Goal: Book appointment/travel/reservation

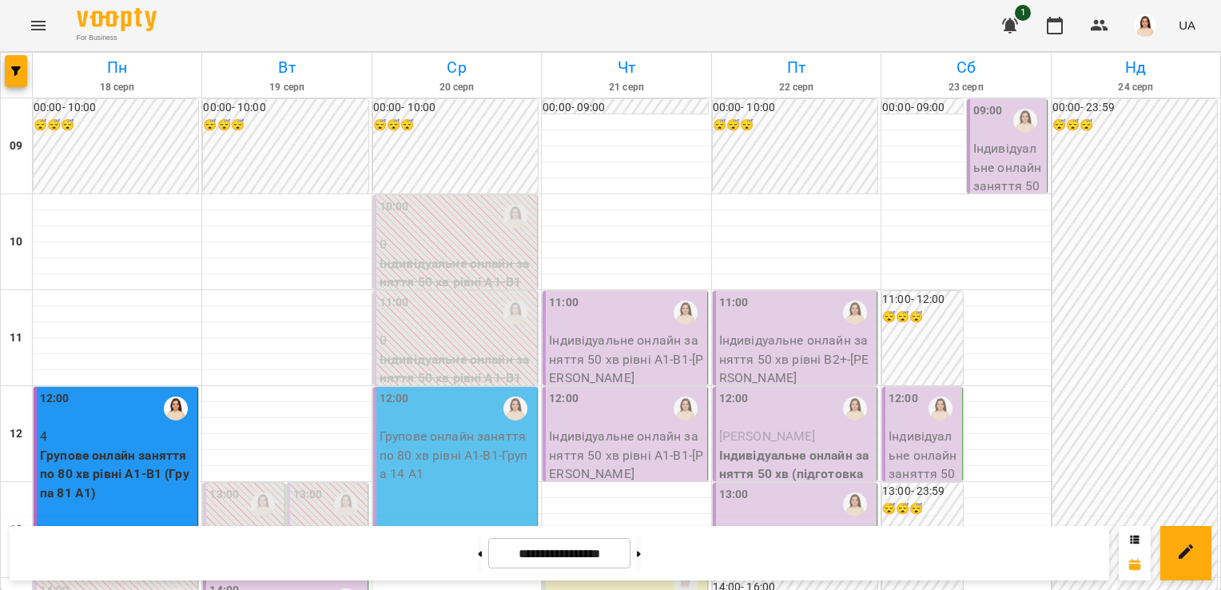
scroll to position [755, 0]
click at [641, 555] on button at bounding box center [639, 553] width 4 height 35
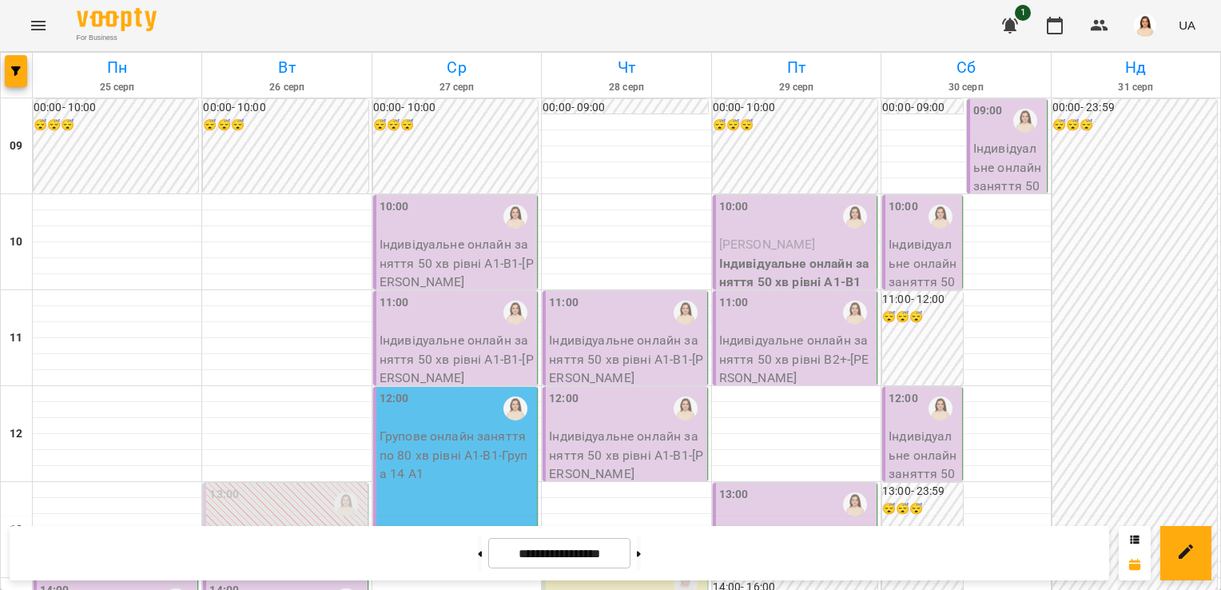
scroll to position [42, 0]
click at [478, 552] on button at bounding box center [480, 553] width 4 height 35
type input "**********"
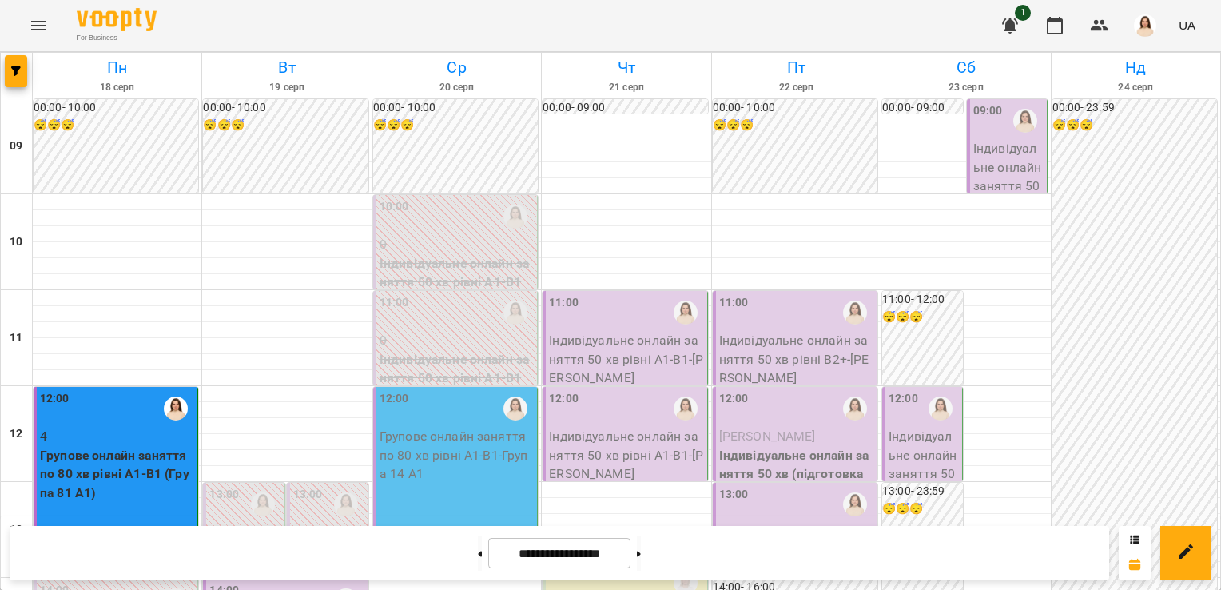
scroll to position [399, 0]
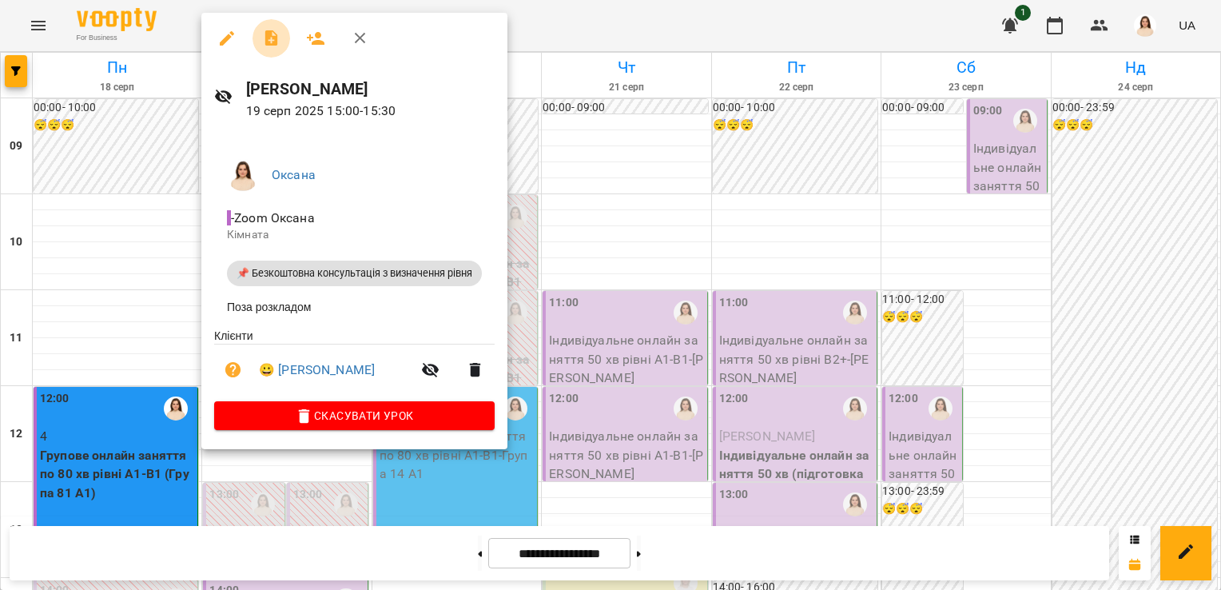
click at [268, 40] on icon "button" at bounding box center [271, 38] width 13 height 16
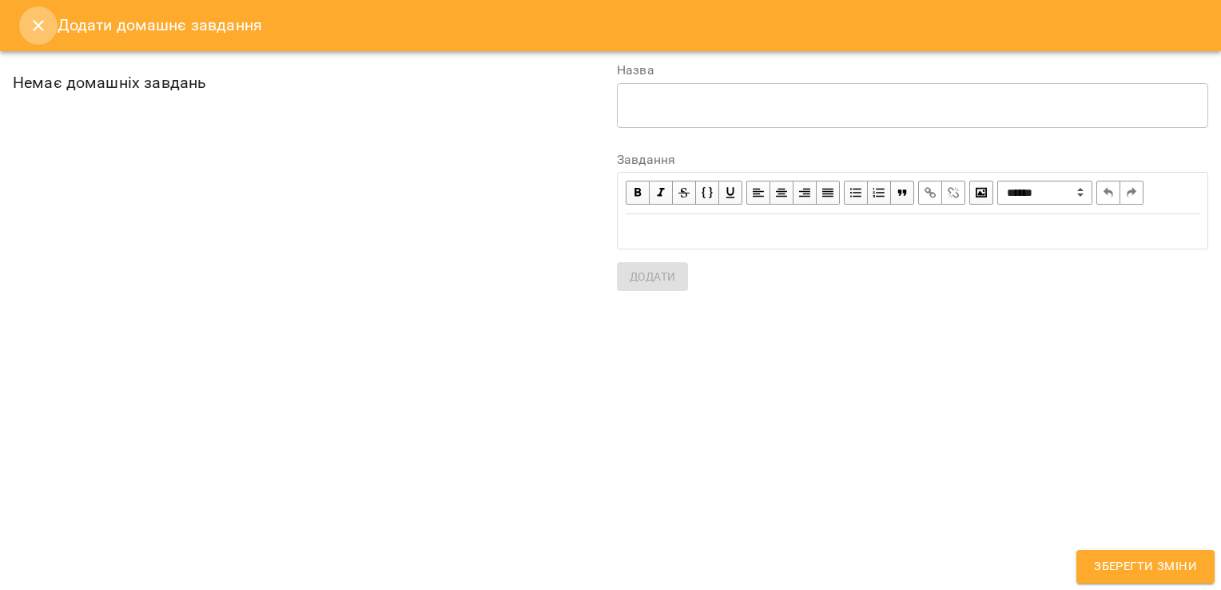
click at [37, 22] on icon "Close" at bounding box center [38, 25] width 19 height 19
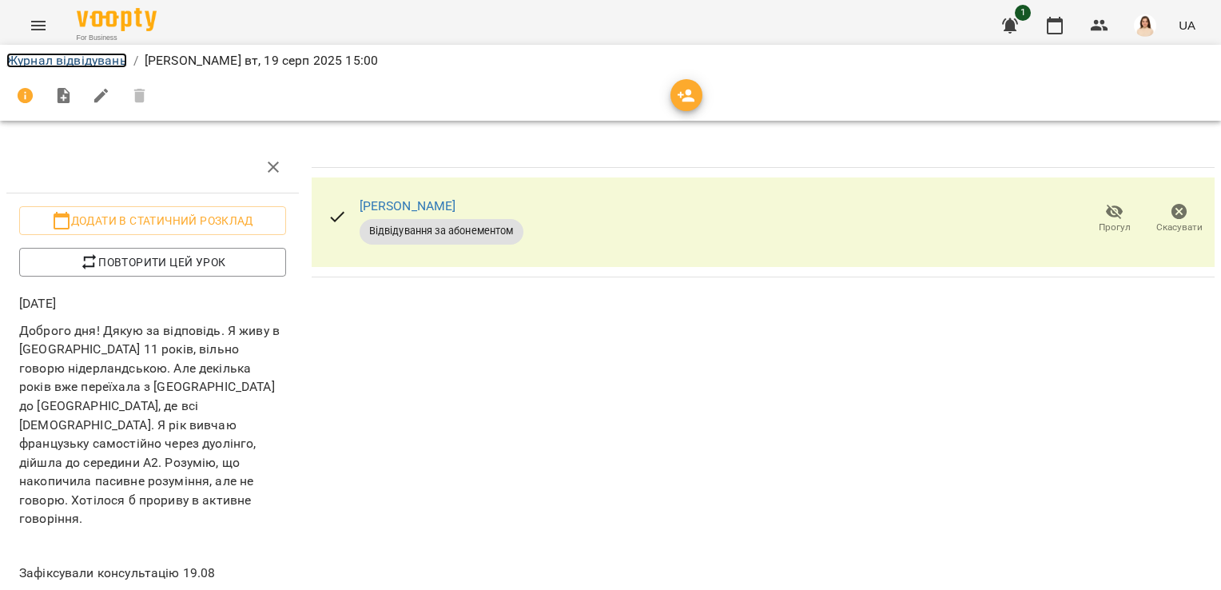
click at [33, 60] on link "Журнал відвідувань" at bounding box center [66, 60] width 121 height 15
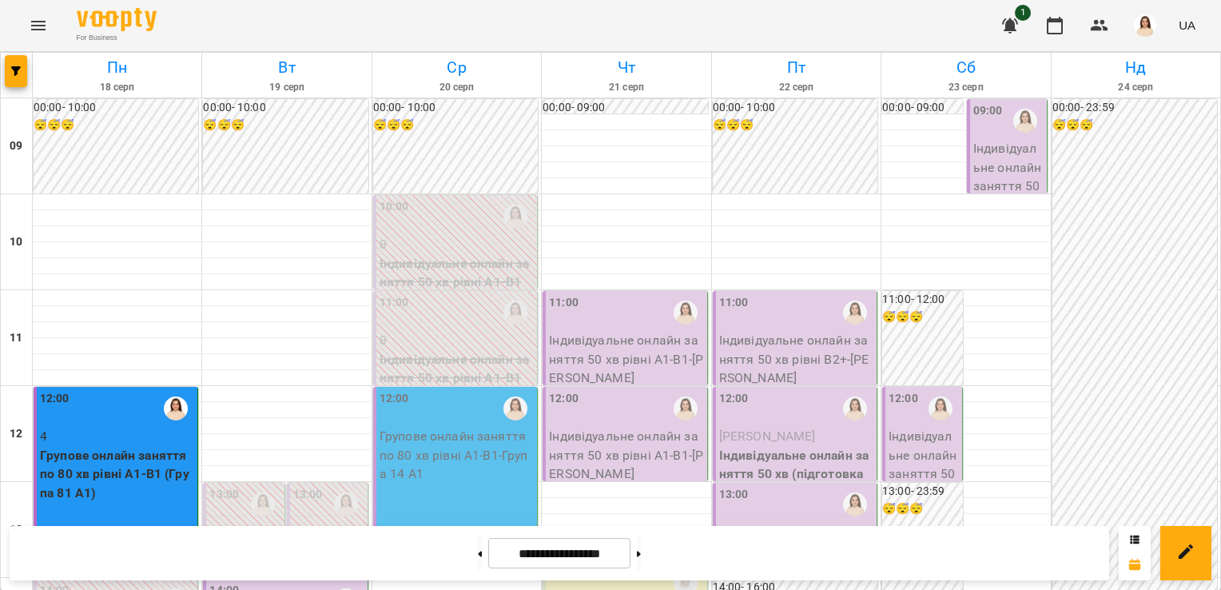
scroll to position [620, 0]
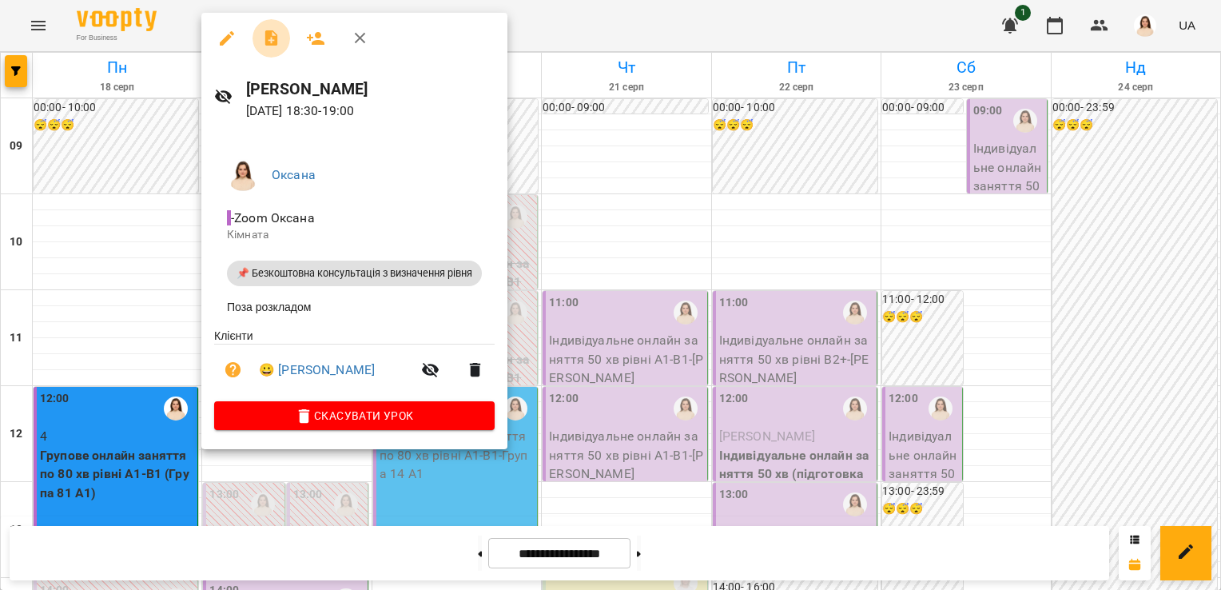
click at [266, 40] on icon "button" at bounding box center [271, 38] width 13 height 16
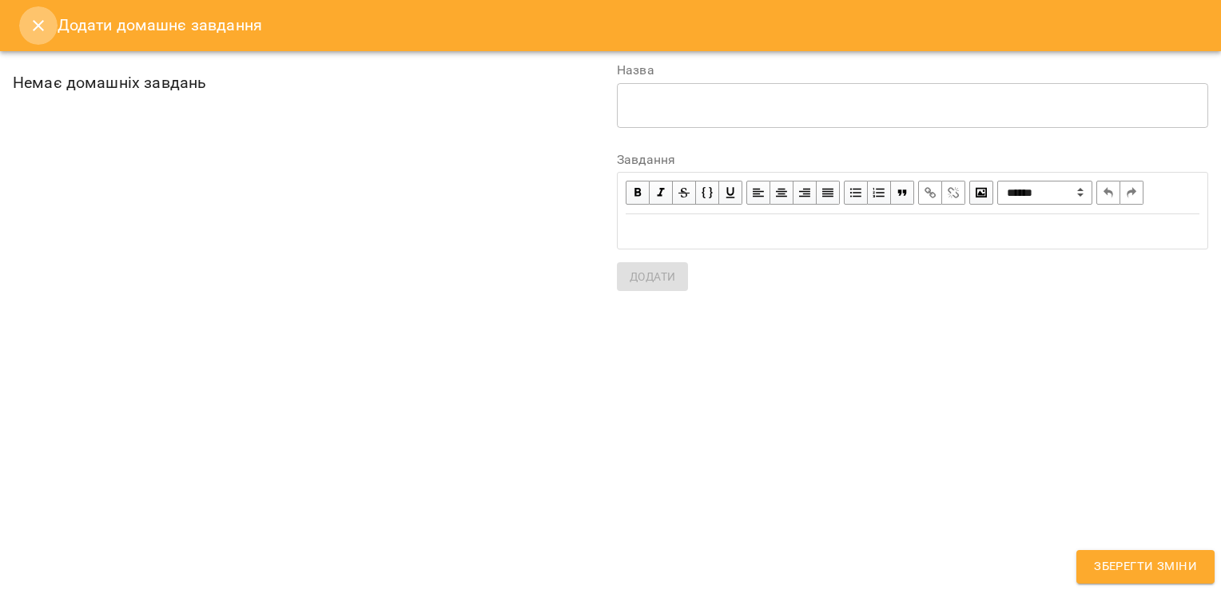
click at [34, 23] on icon "Close" at bounding box center [38, 25] width 19 height 19
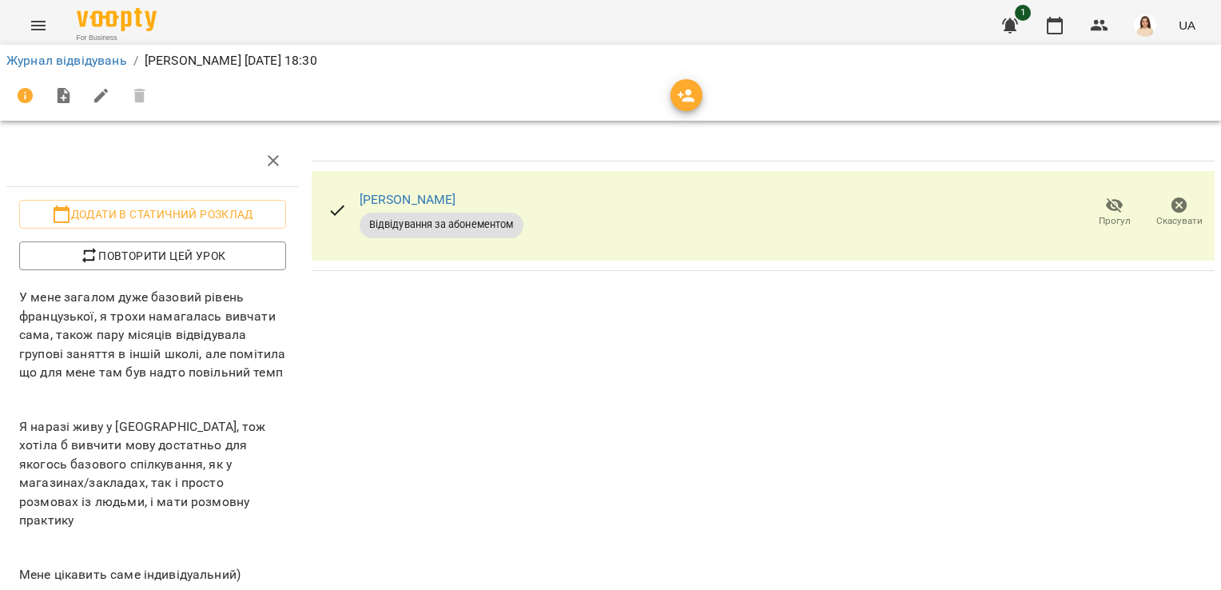
scroll to position [262, 0]
click at [70, 58] on link "Журнал відвідувань" at bounding box center [66, 60] width 121 height 15
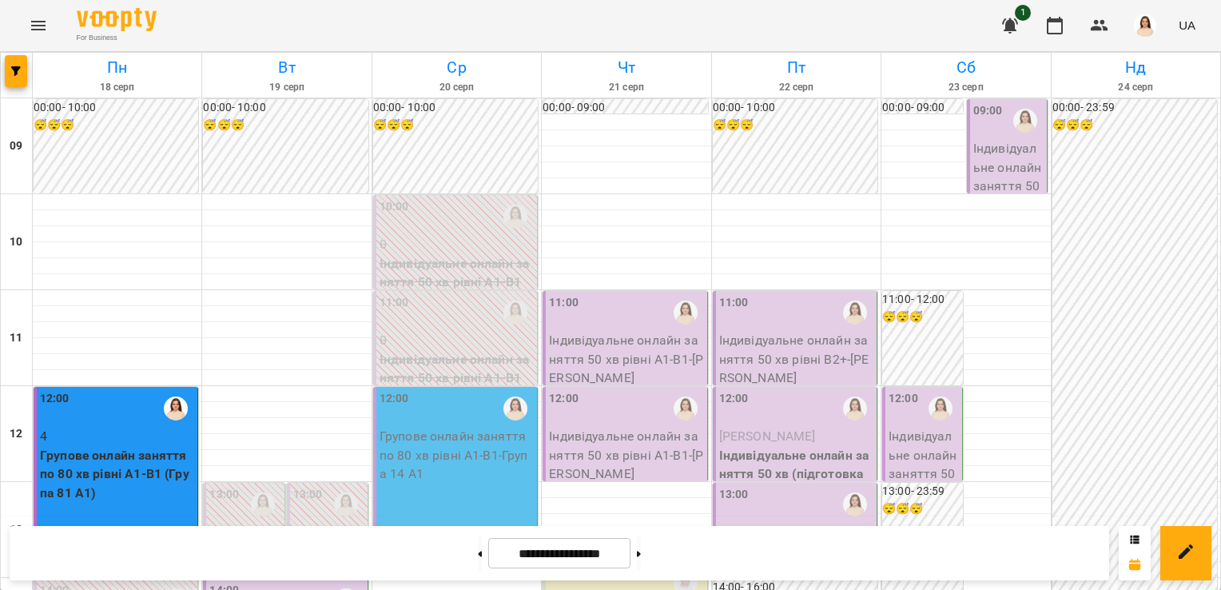
scroll to position [677, 0]
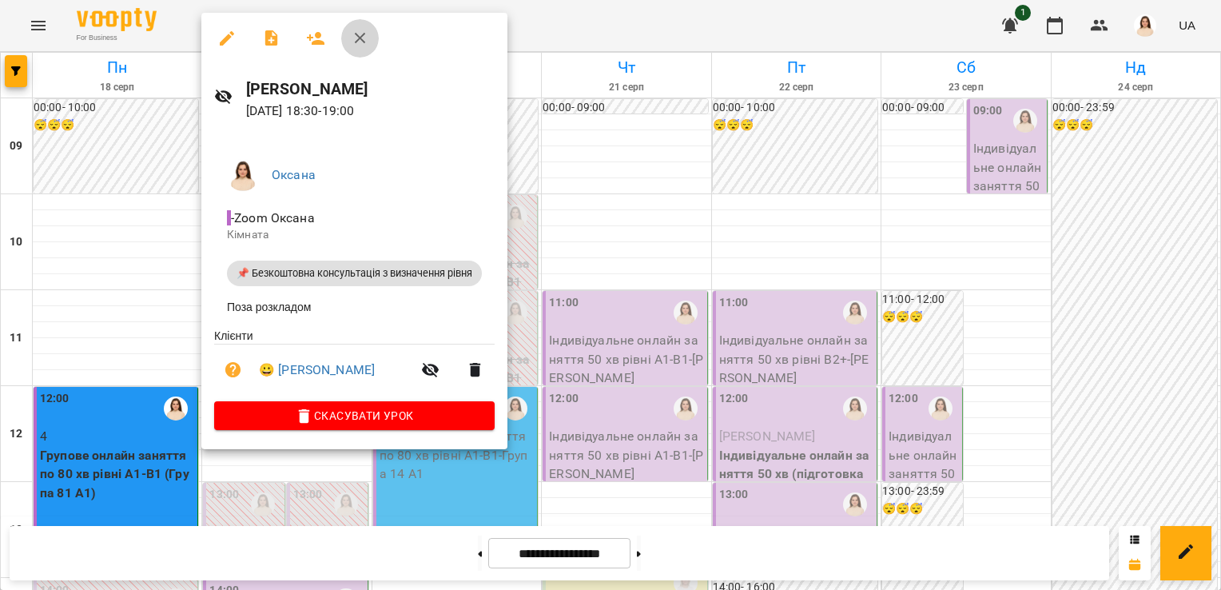
click at [361, 35] on icon "button" at bounding box center [360, 38] width 19 height 19
